Goal: Find specific page/section: Find specific page/section

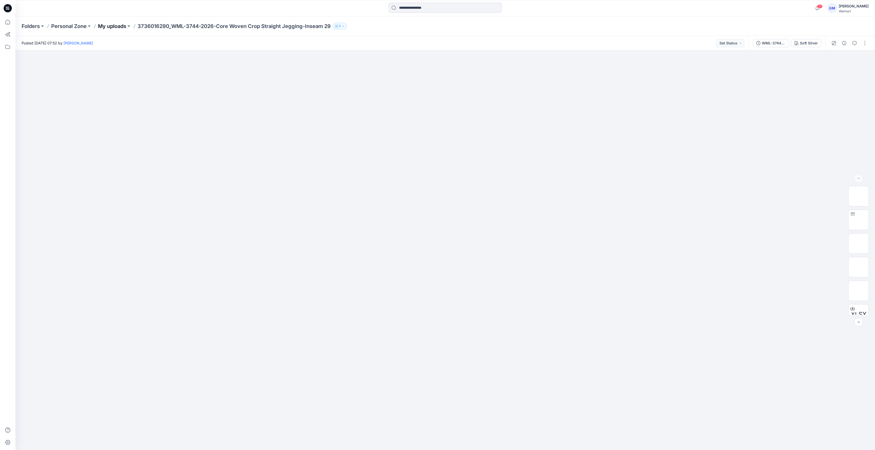
click at [117, 27] on p "My uploads" at bounding box center [112, 26] width 28 height 7
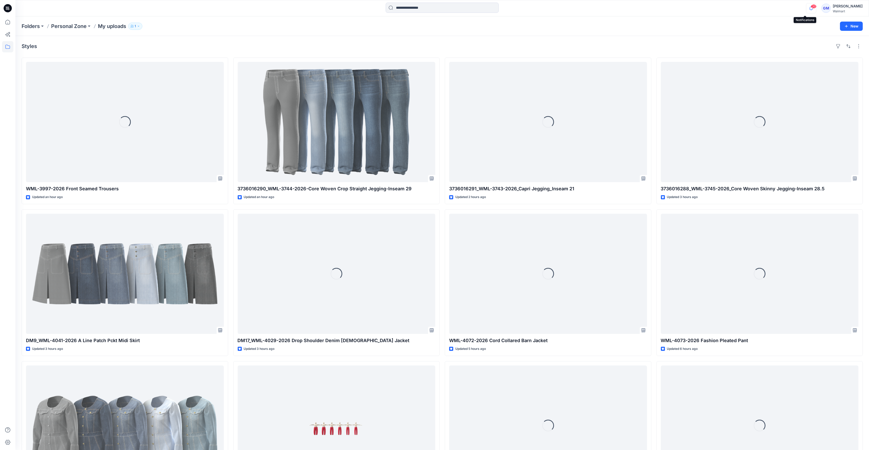
click at [806, 10] on icon "button" at bounding box center [811, 8] width 10 height 10
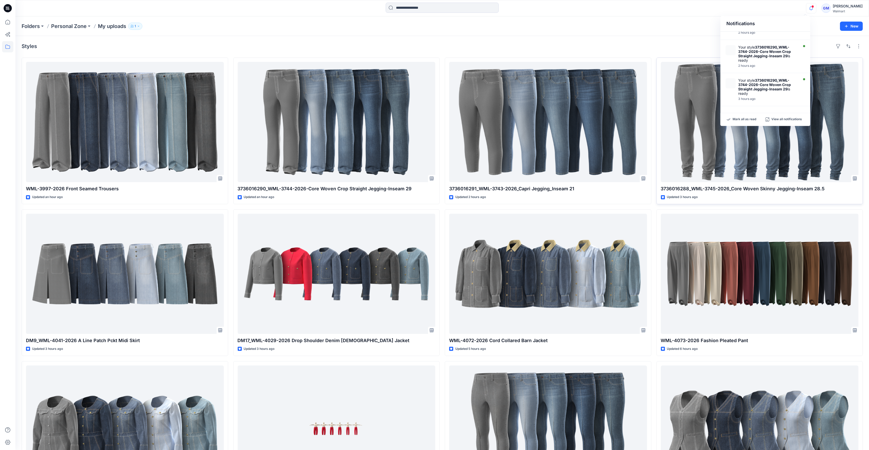
scroll to position [137, 0]
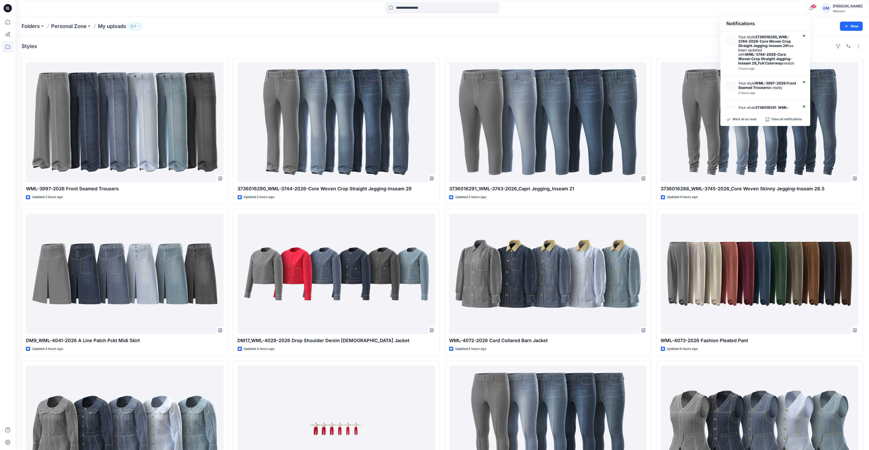
scroll to position [137, 0]
